Goal: Find specific page/section: Find specific page/section

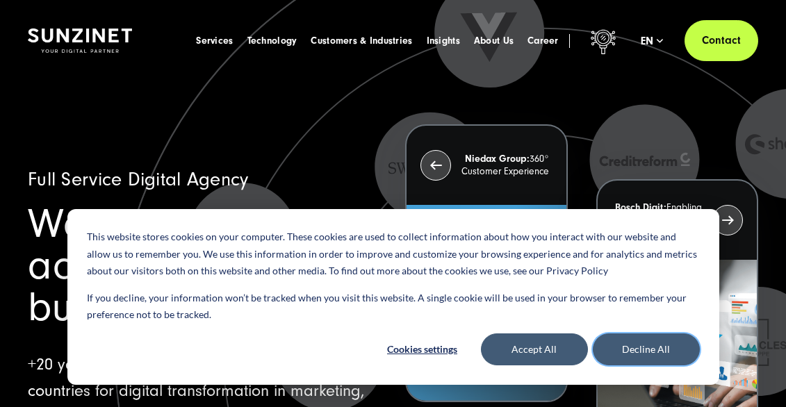
click at [669, 352] on button "Decline All" at bounding box center [645, 349] width 107 height 32
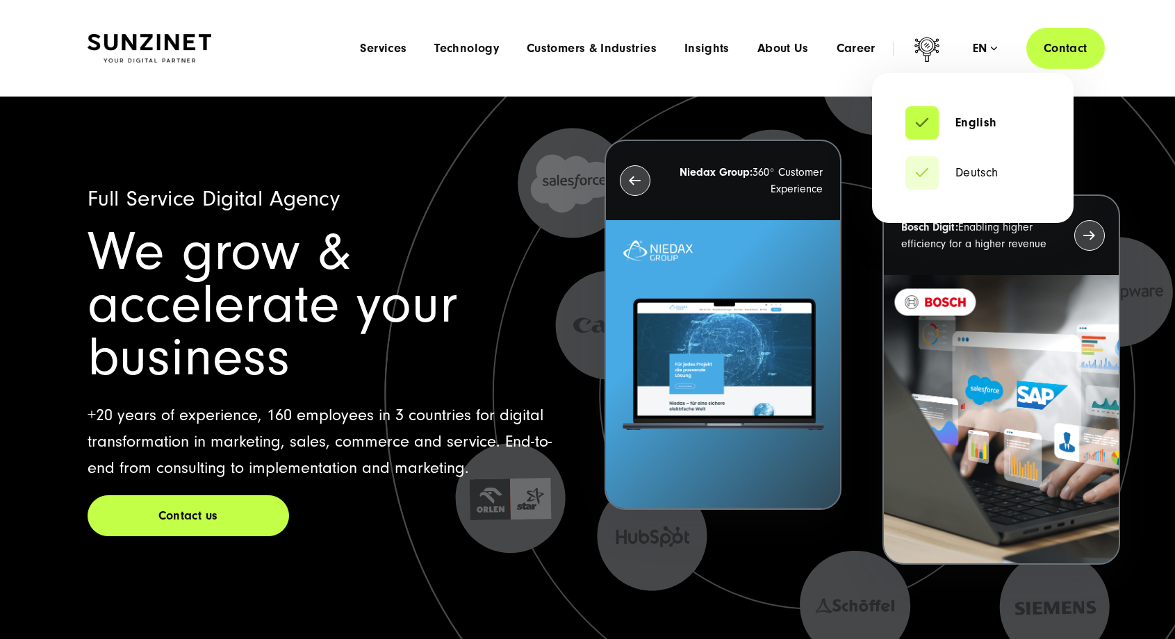
click at [785, 50] on div "en" at bounding box center [984, 49] width 24 height 14
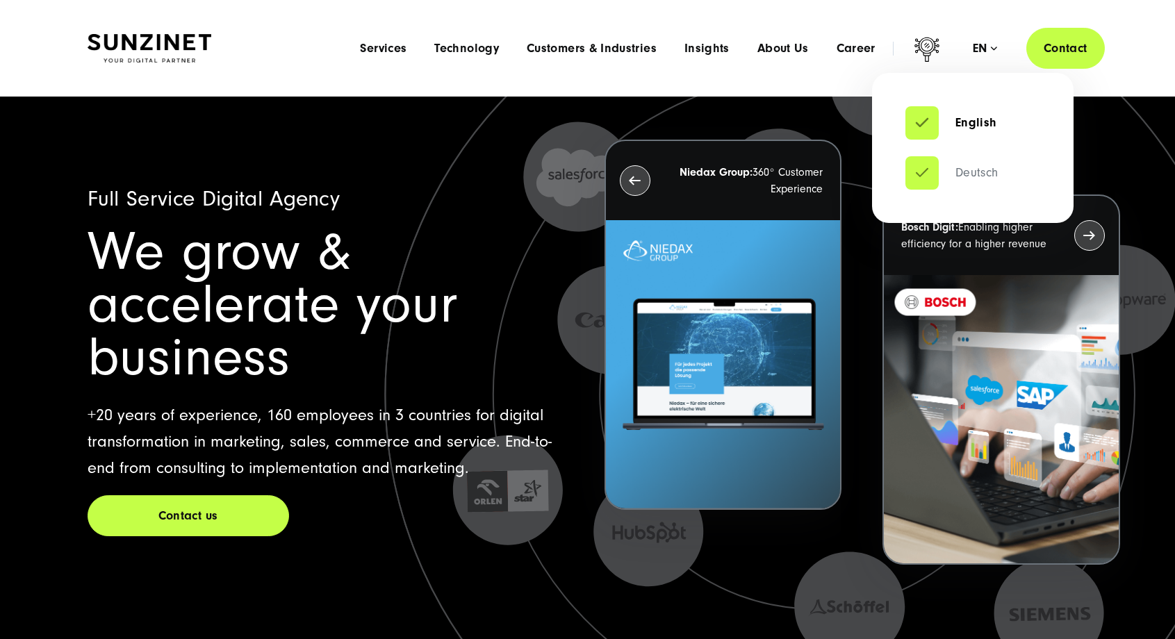
click at [785, 175] on link "Deutsch" at bounding box center [951, 173] width 93 height 14
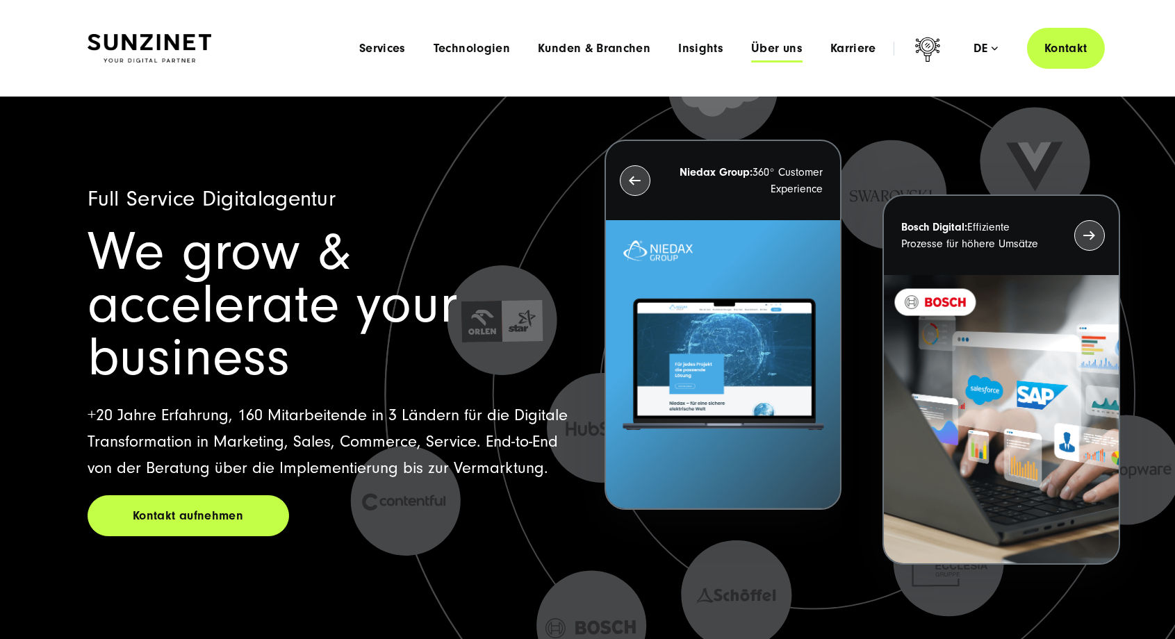
click at [765, 52] on span "Über uns" at bounding box center [776, 49] width 51 height 14
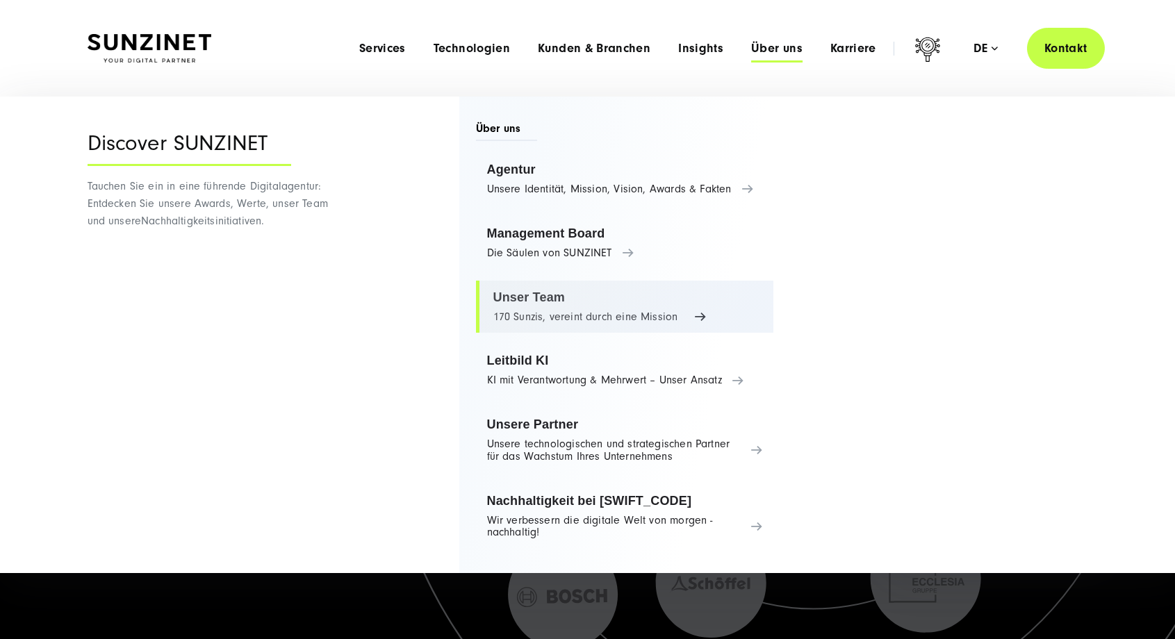
click at [524, 295] on link "Unser Team 170 Sunzis, vereint durch eine Mission" at bounding box center [625, 307] width 298 height 53
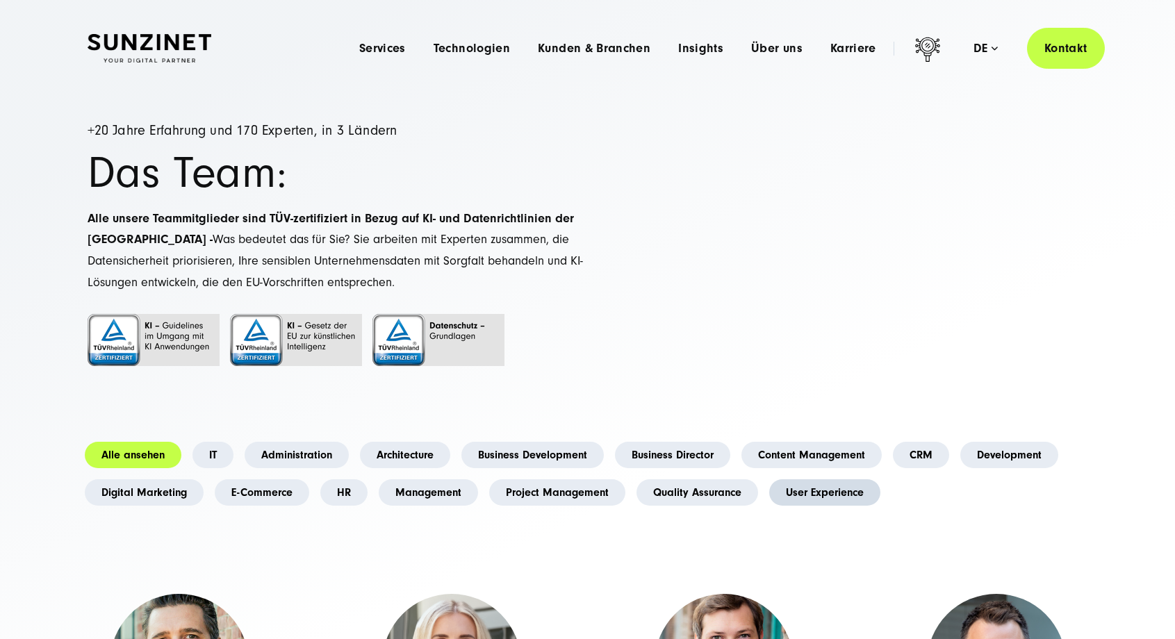
click at [798, 488] on link "User Experience" at bounding box center [824, 492] width 111 height 26
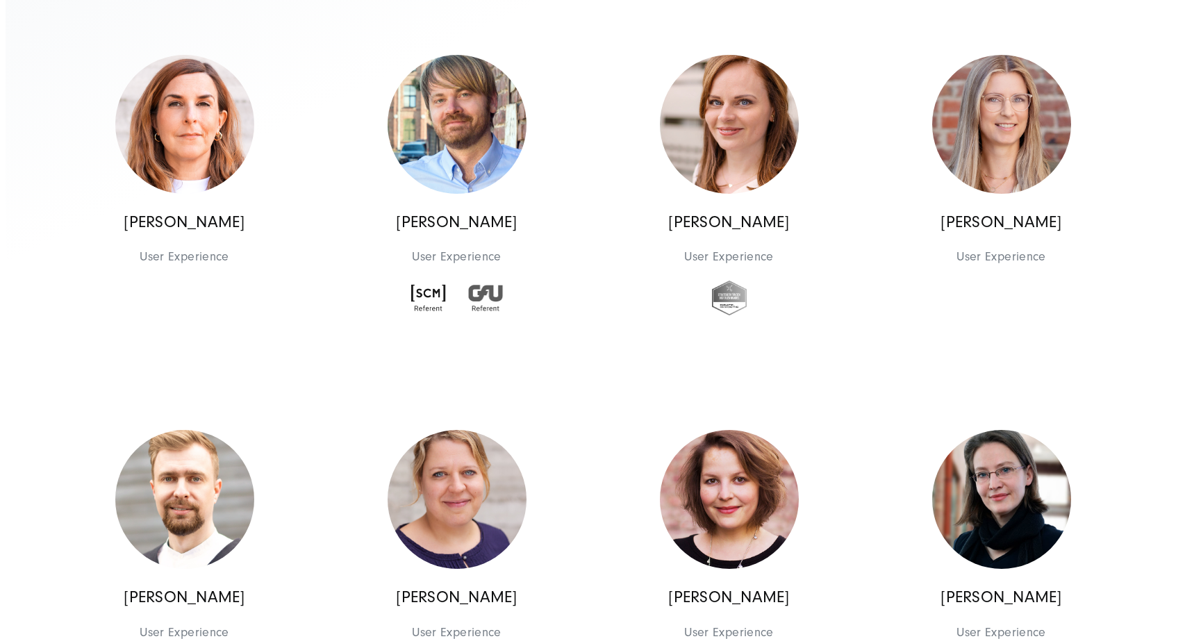
scroll to position [972, 0]
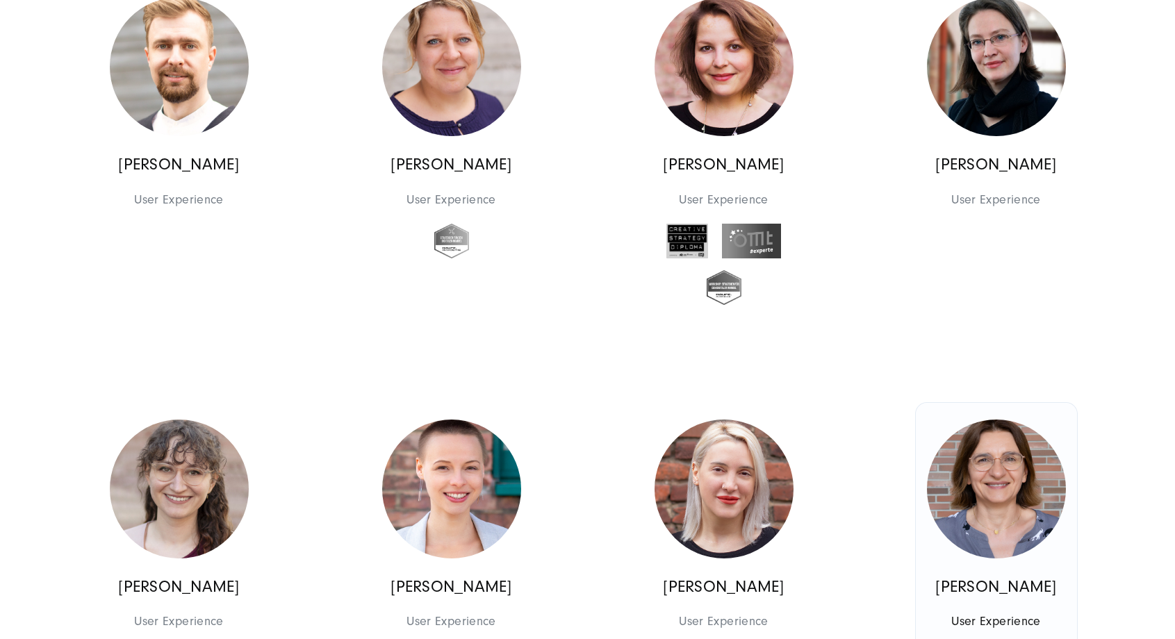
click at [979, 511] on img at bounding box center [996, 489] width 139 height 139
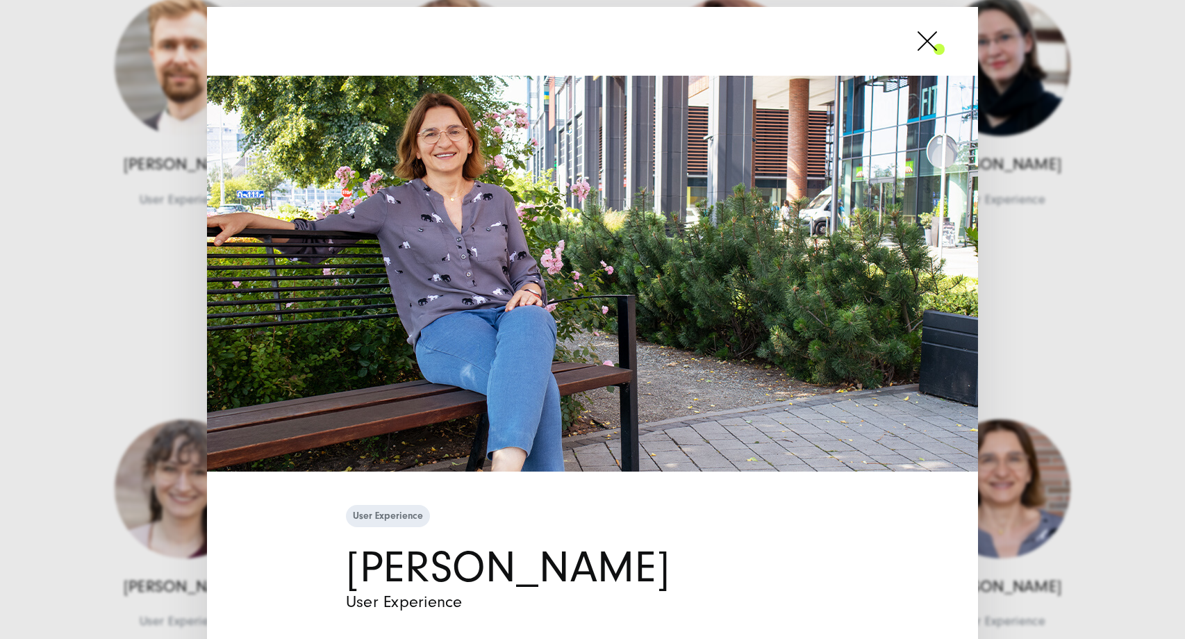
scroll to position [229, 0]
